Goal: Find specific page/section: Find specific page/section

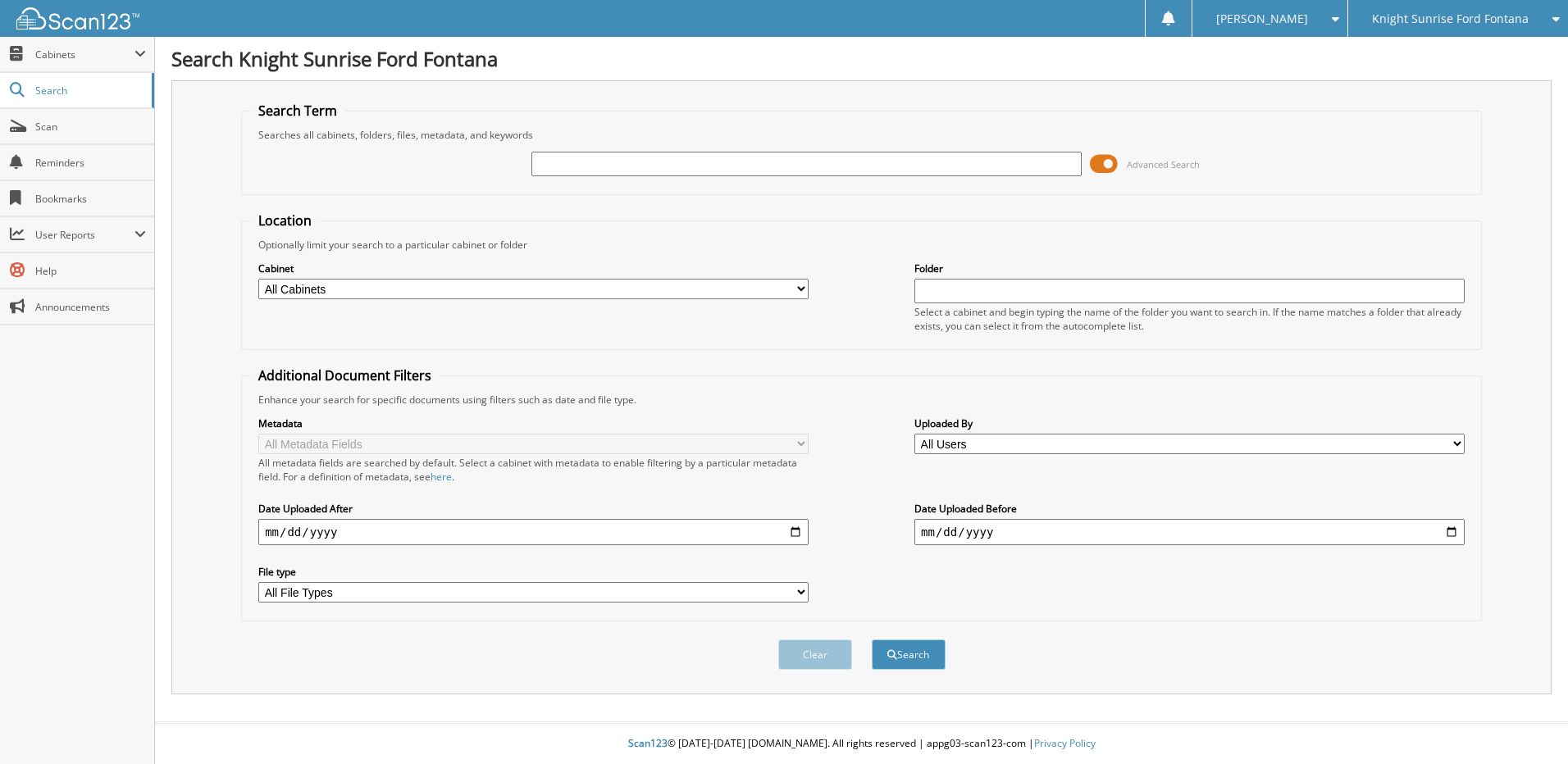
click at [583, 169] on input "text" at bounding box center [806, 163] width 550 height 24
type input "ska21258"
click at [914, 678] on div "Clear Search" at bounding box center [861, 654] width 1240 height 66
click at [916, 659] on button "Search" at bounding box center [907, 654] width 74 height 30
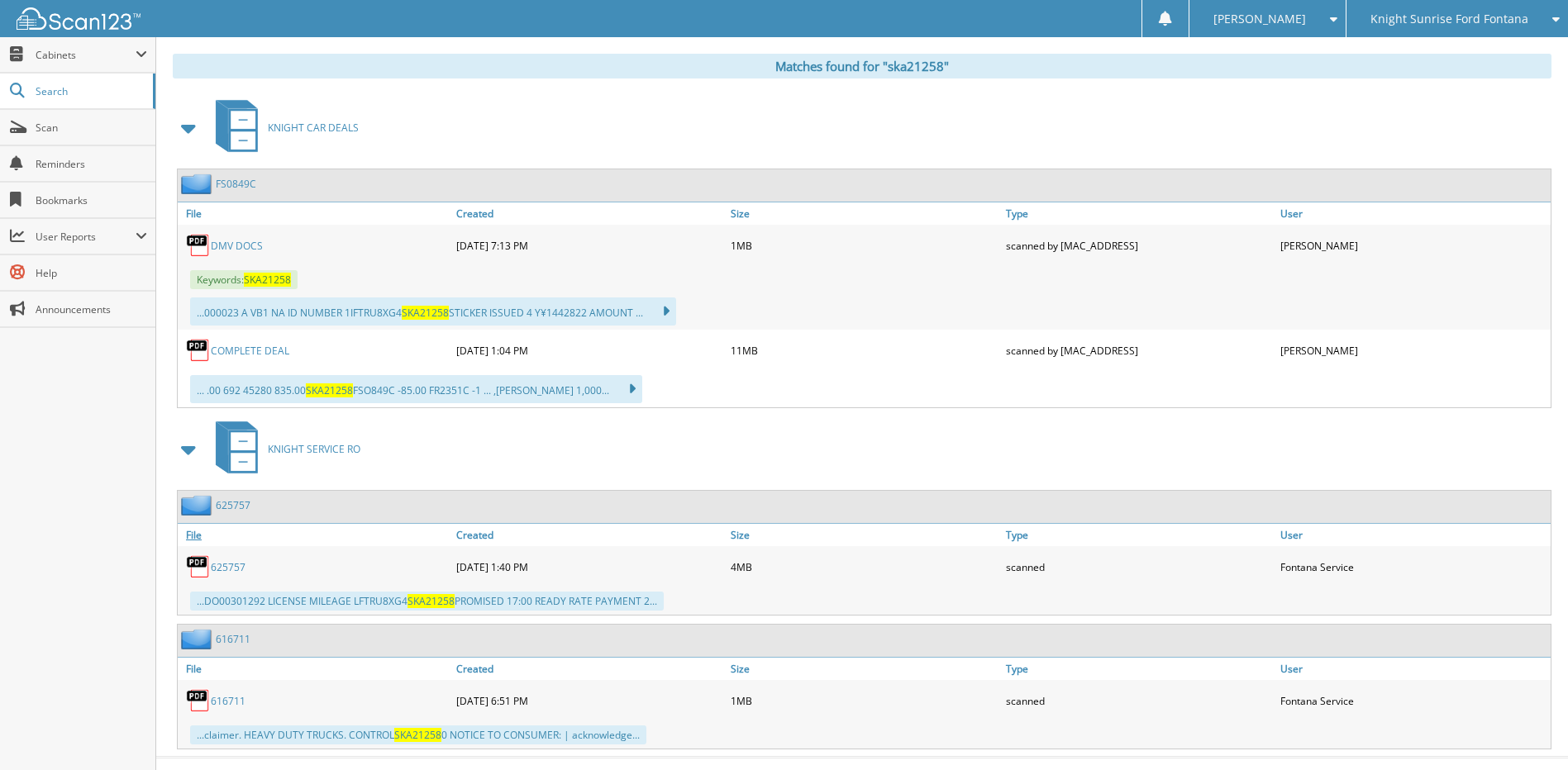
scroll to position [700, 0]
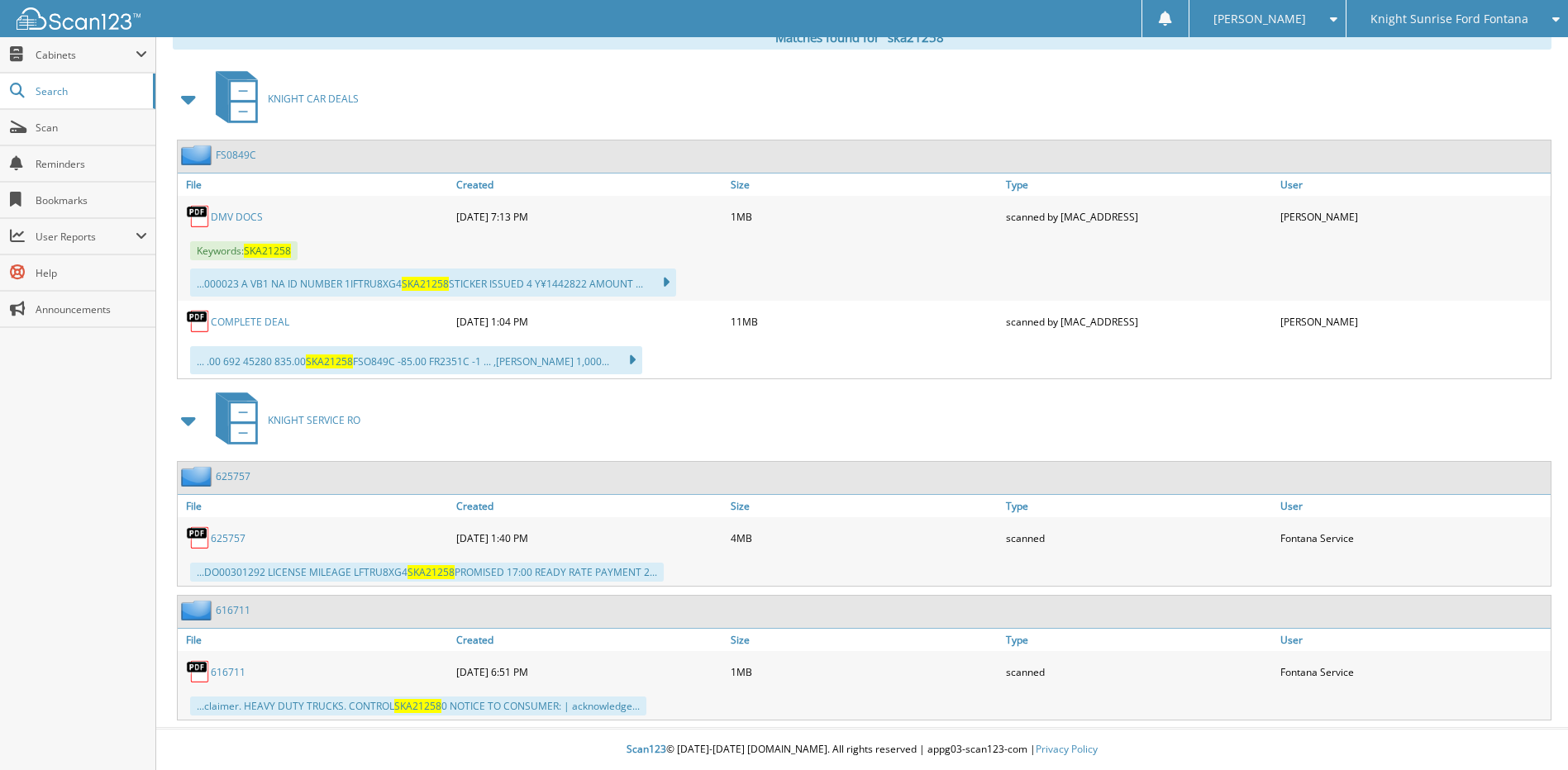
click at [225, 215] on link "DMV DOCS" at bounding box center [236, 216] width 52 height 14
